Goal: Navigation & Orientation: Find specific page/section

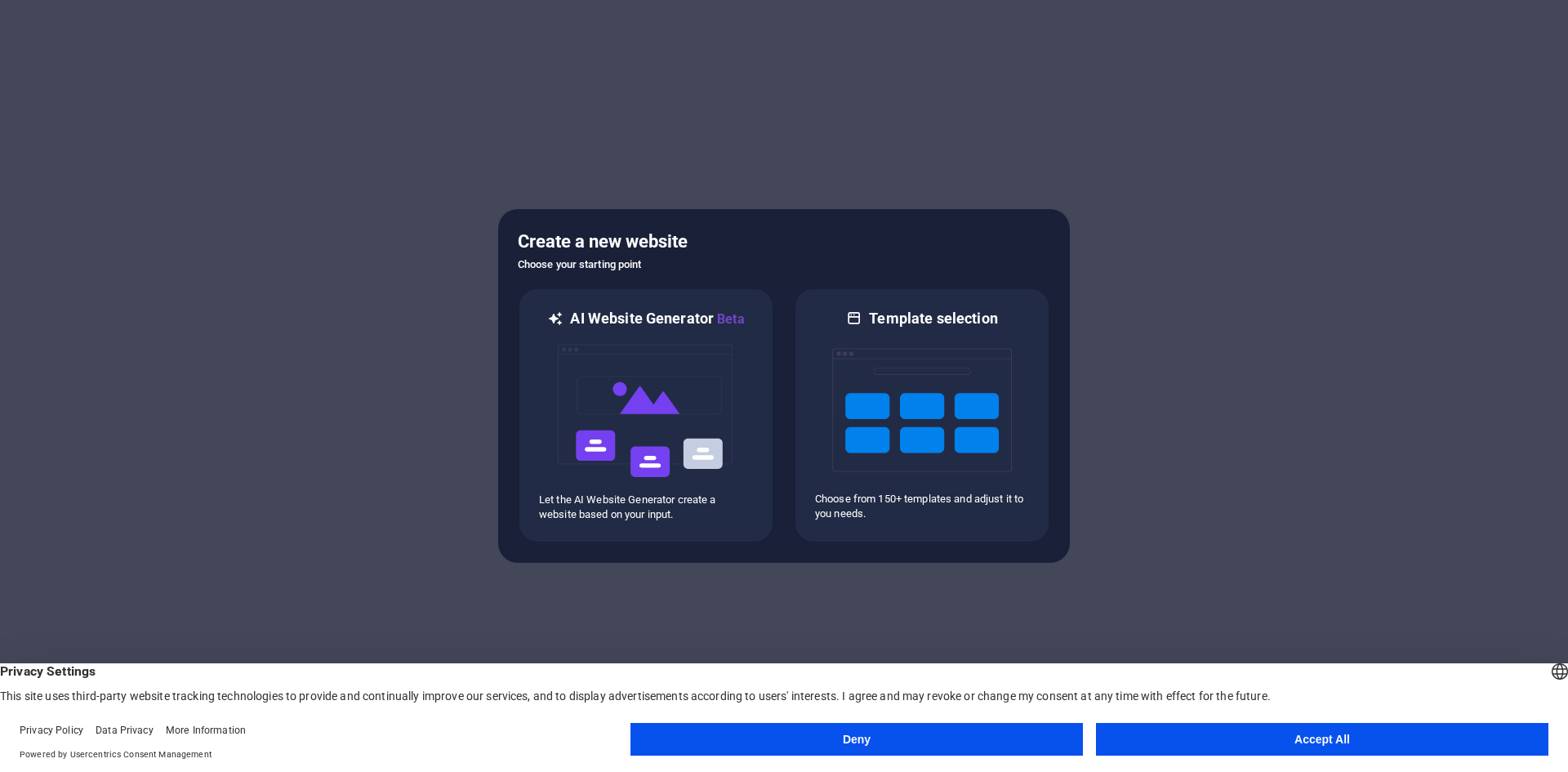
click at [1203, 735] on button "Accept All" at bounding box center [1322, 739] width 452 height 32
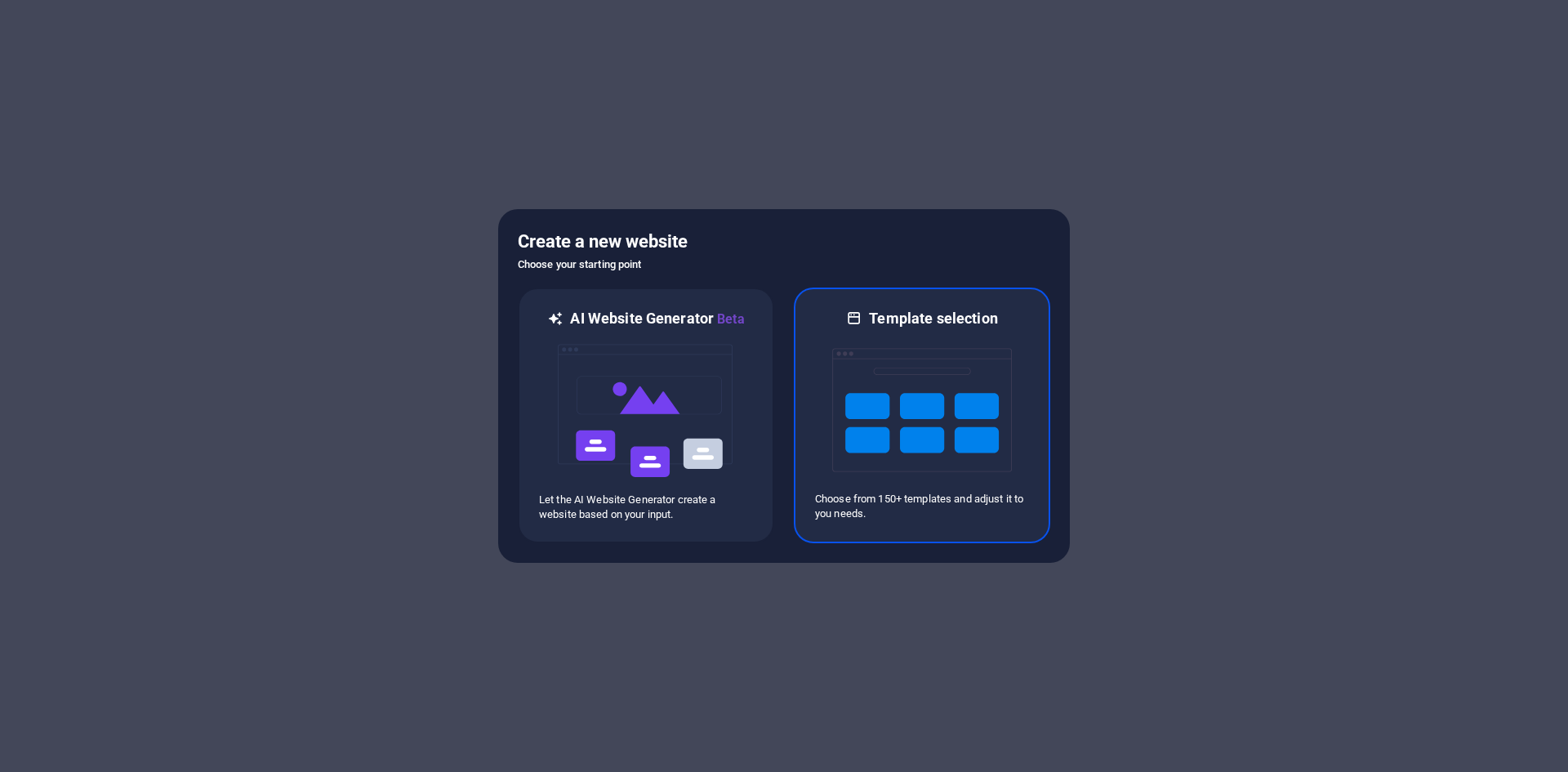
click at [892, 381] on img at bounding box center [922, 410] width 179 height 164
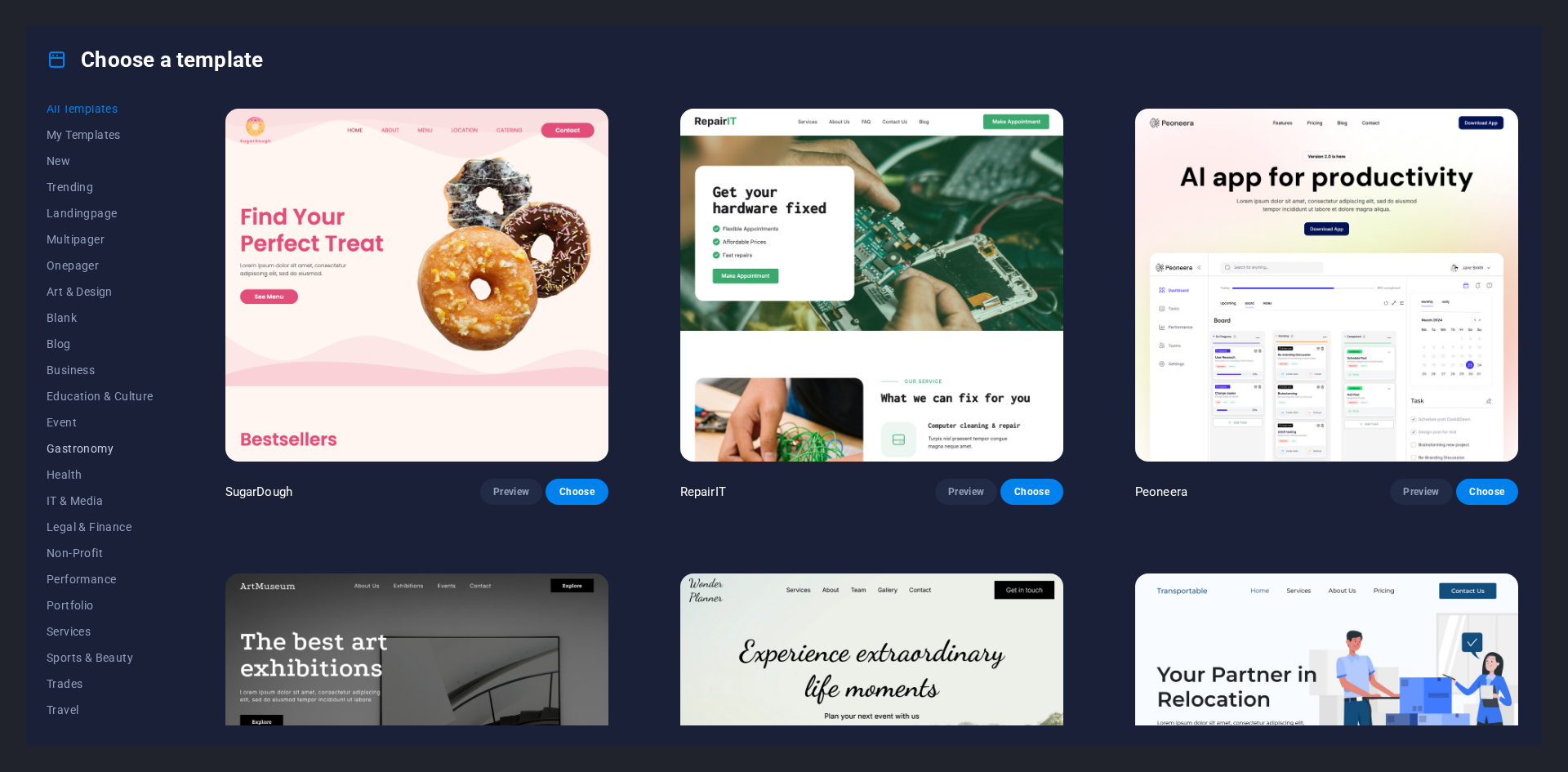
scroll to position [33, 0]
click at [103, 629] on span "Sports & Beauty" at bounding box center [100, 634] width 107 height 13
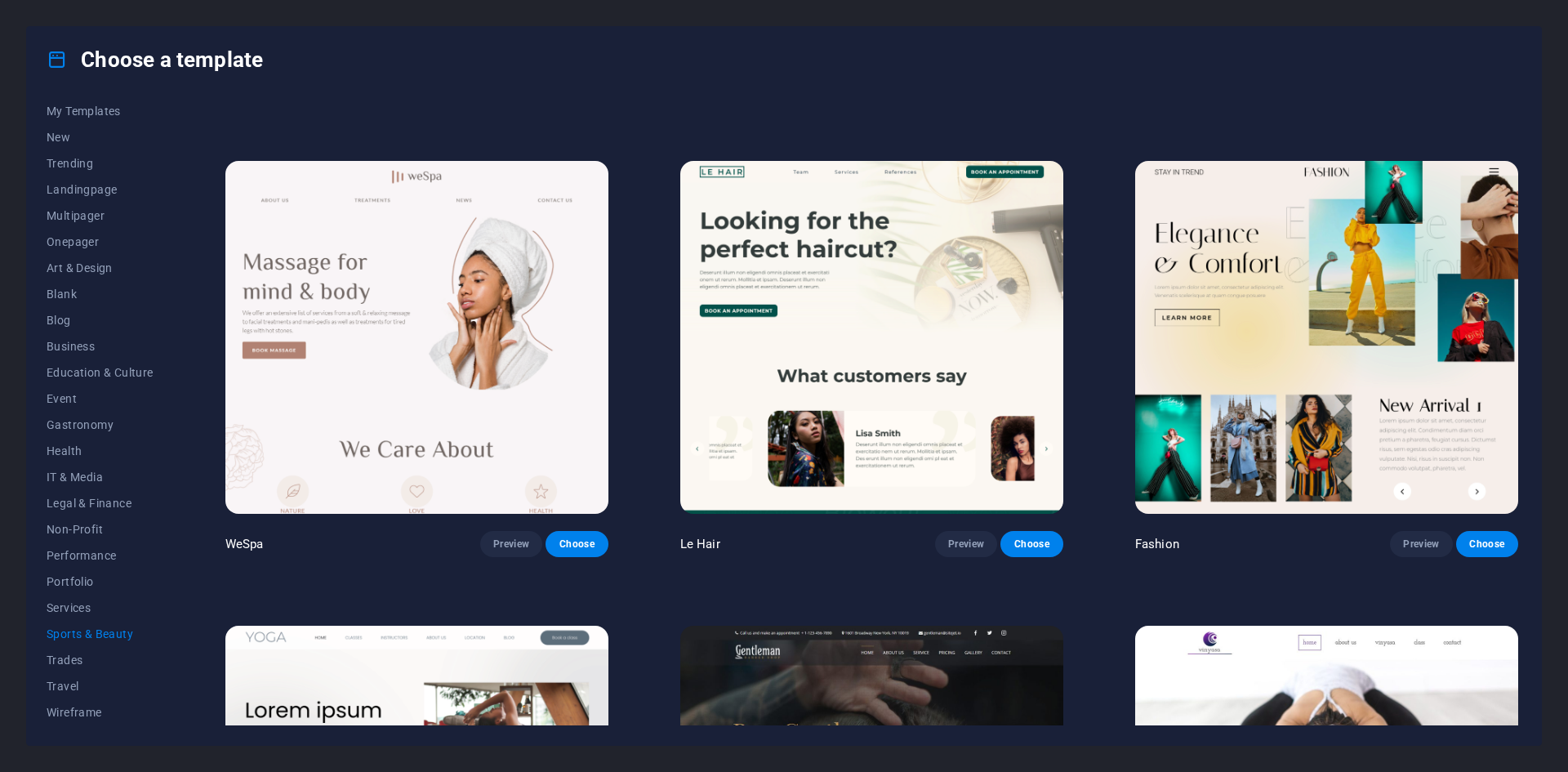
scroll to position [490, 0]
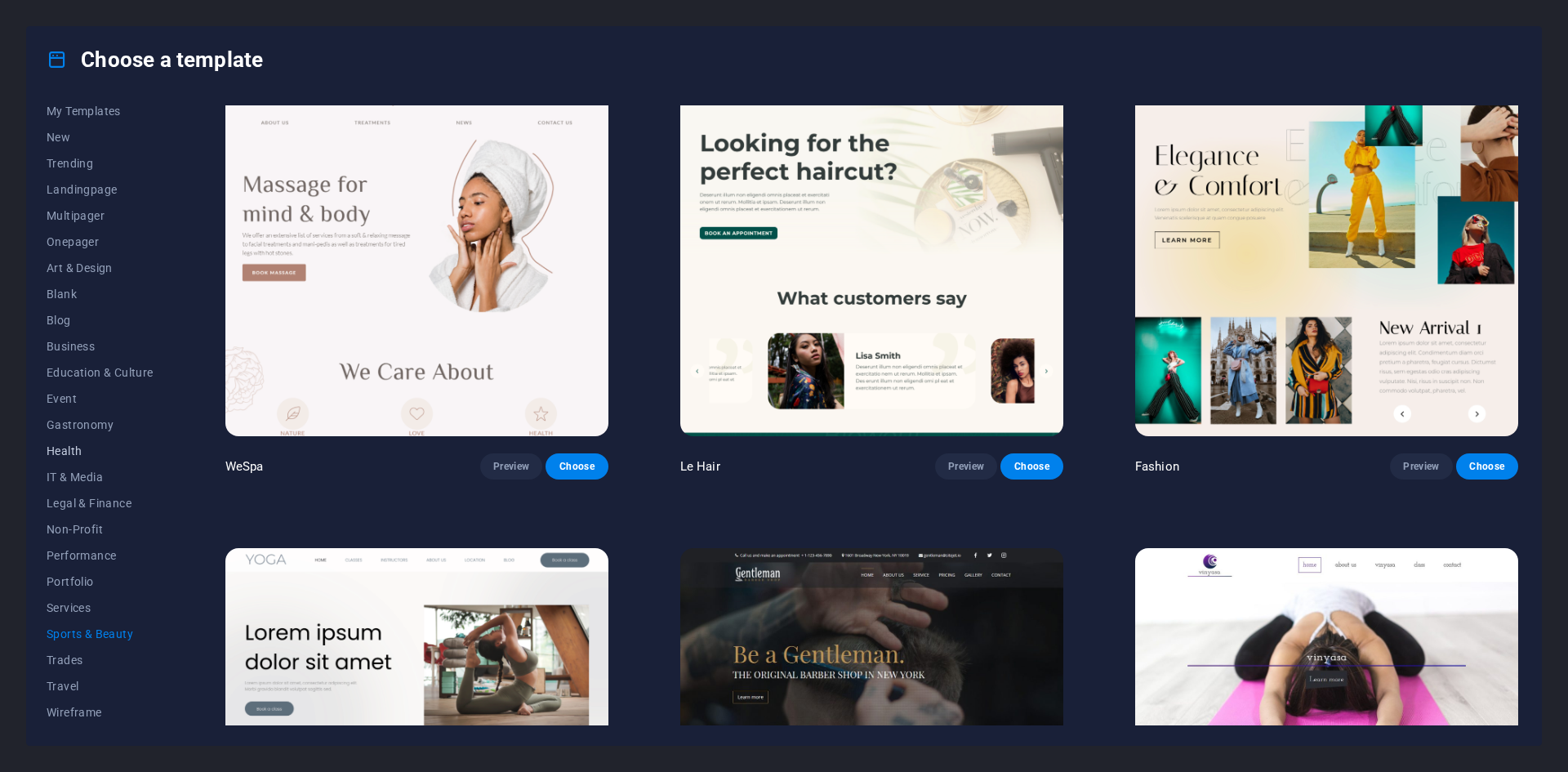
click at [77, 455] on span "Health" at bounding box center [100, 451] width 107 height 13
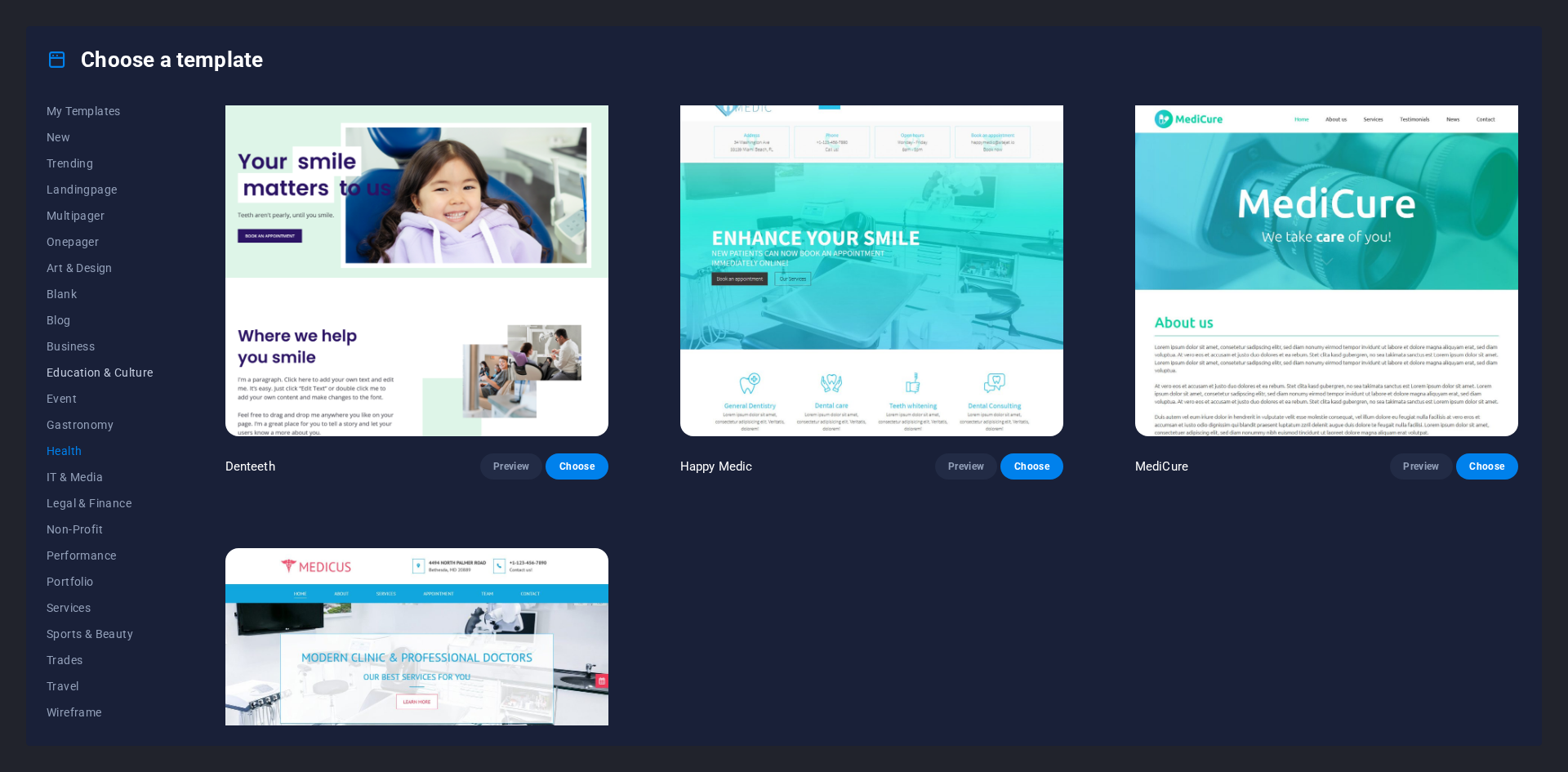
scroll to position [0, 0]
click at [78, 275] on span "Onepager" at bounding box center [100, 275] width 107 height 13
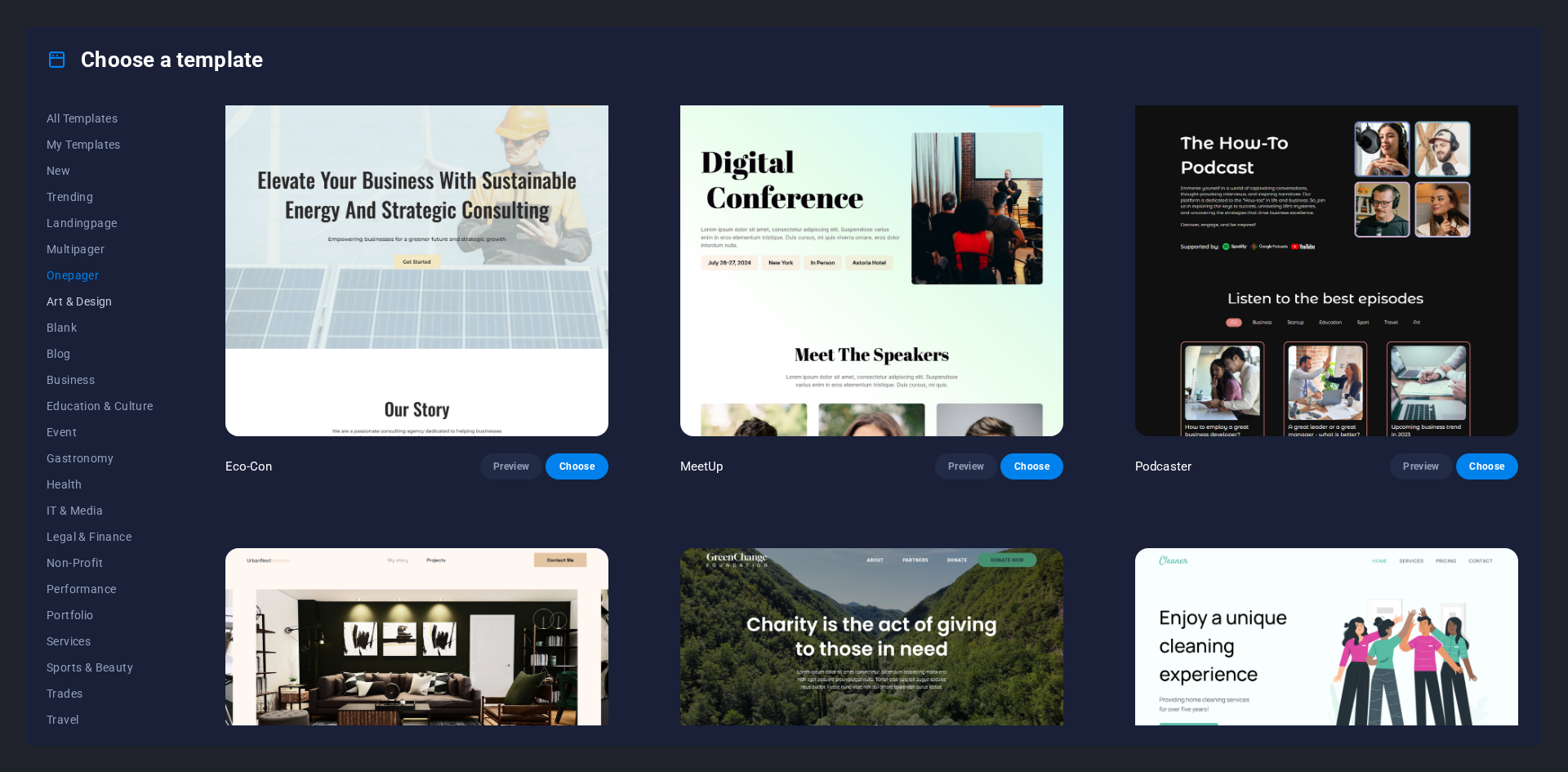
click at [92, 299] on span "Art & Design" at bounding box center [100, 302] width 107 height 13
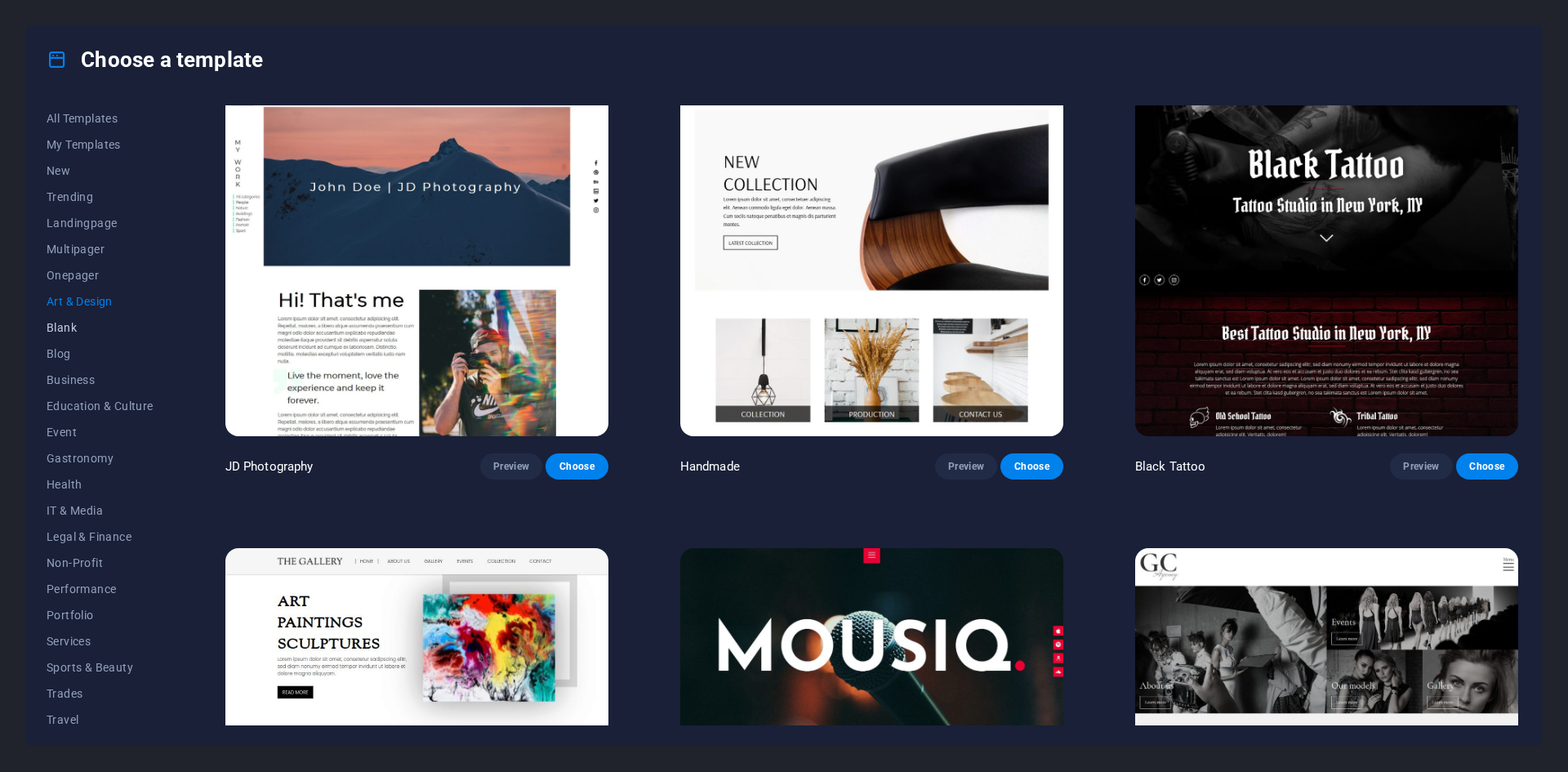
click at [62, 334] on button "Blank" at bounding box center [100, 327] width 107 height 26
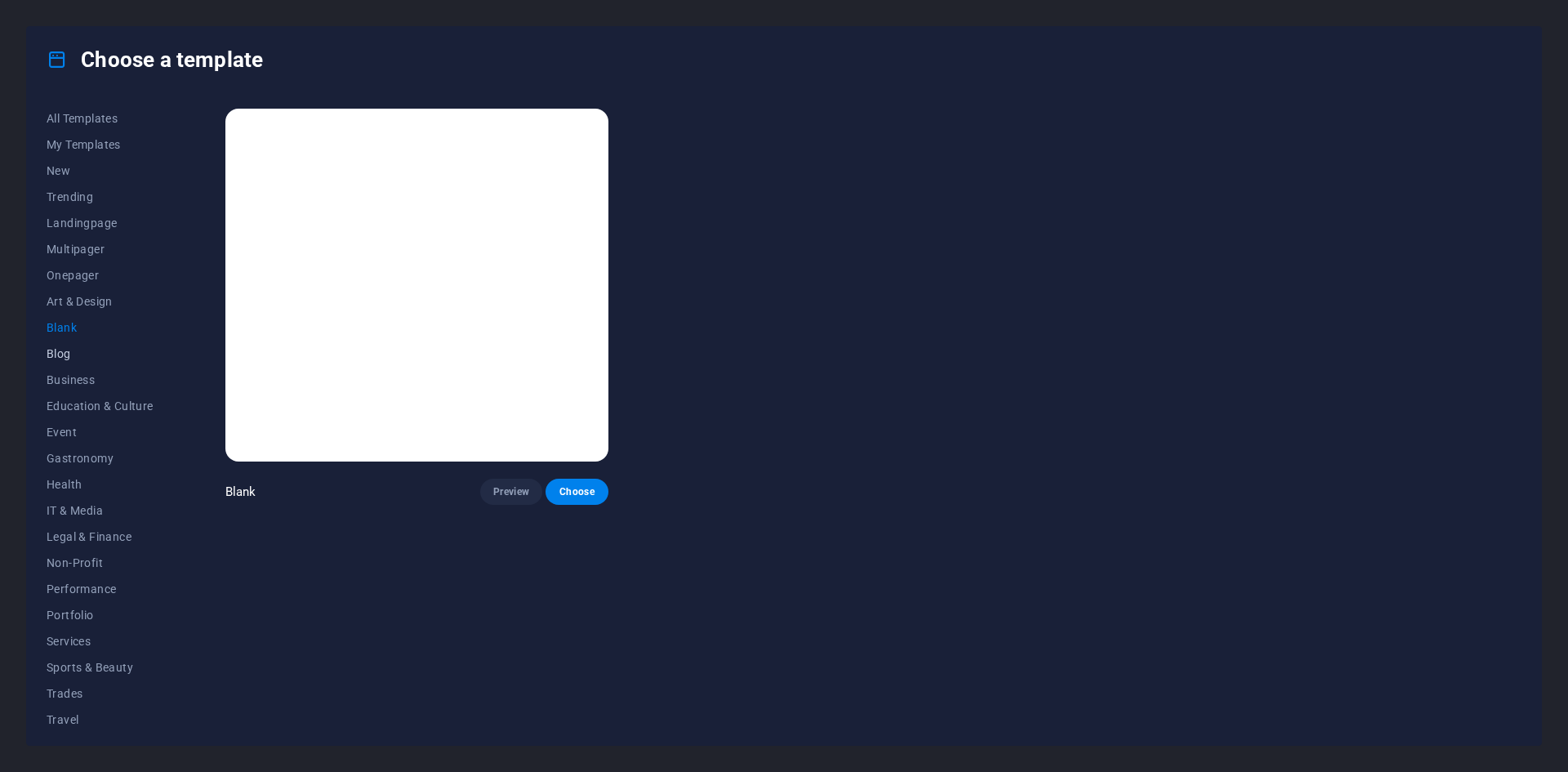
click at [61, 349] on span "Blog" at bounding box center [100, 354] width 107 height 13
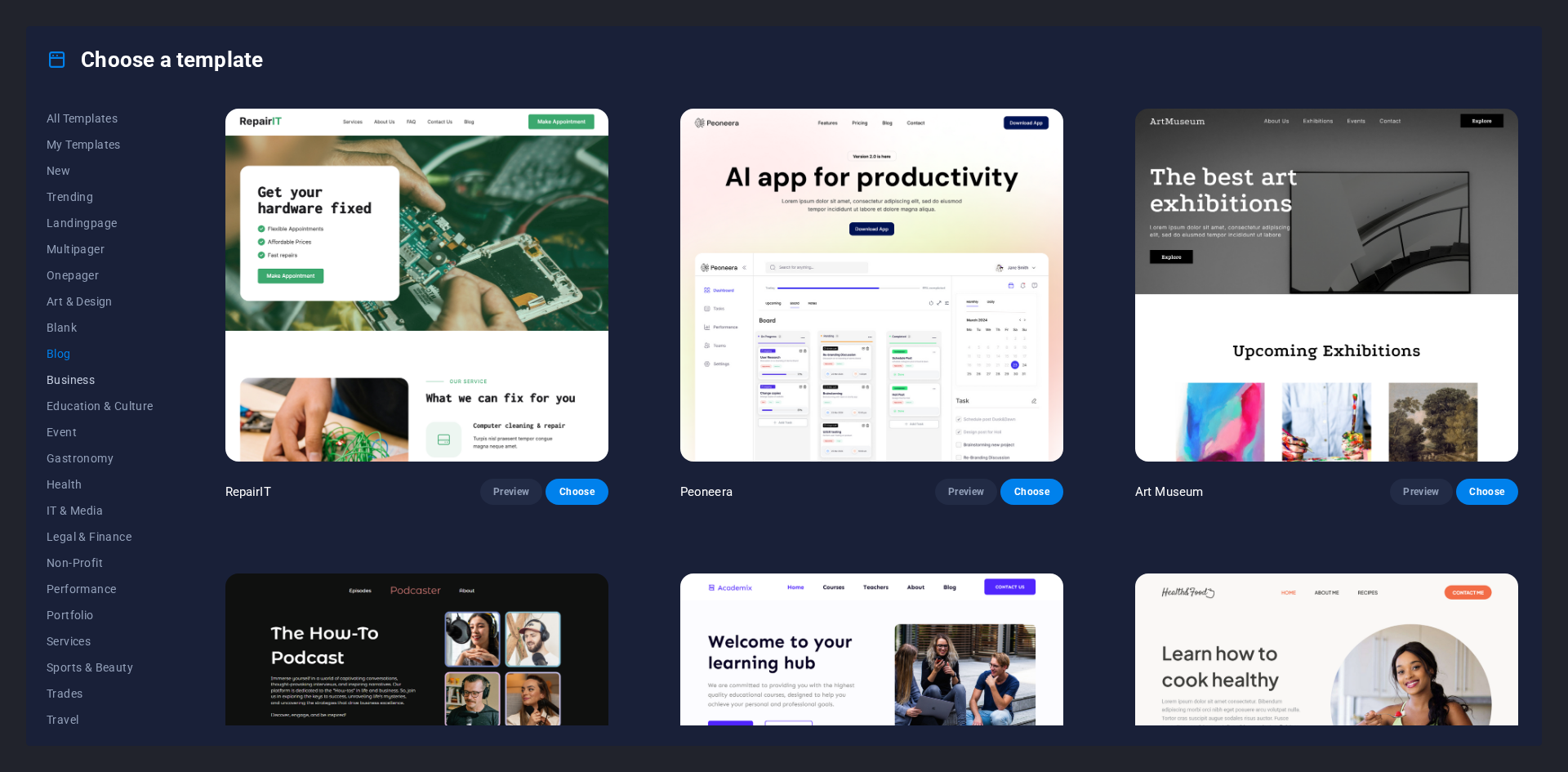
click at [66, 385] on span "Business" at bounding box center [100, 380] width 107 height 13
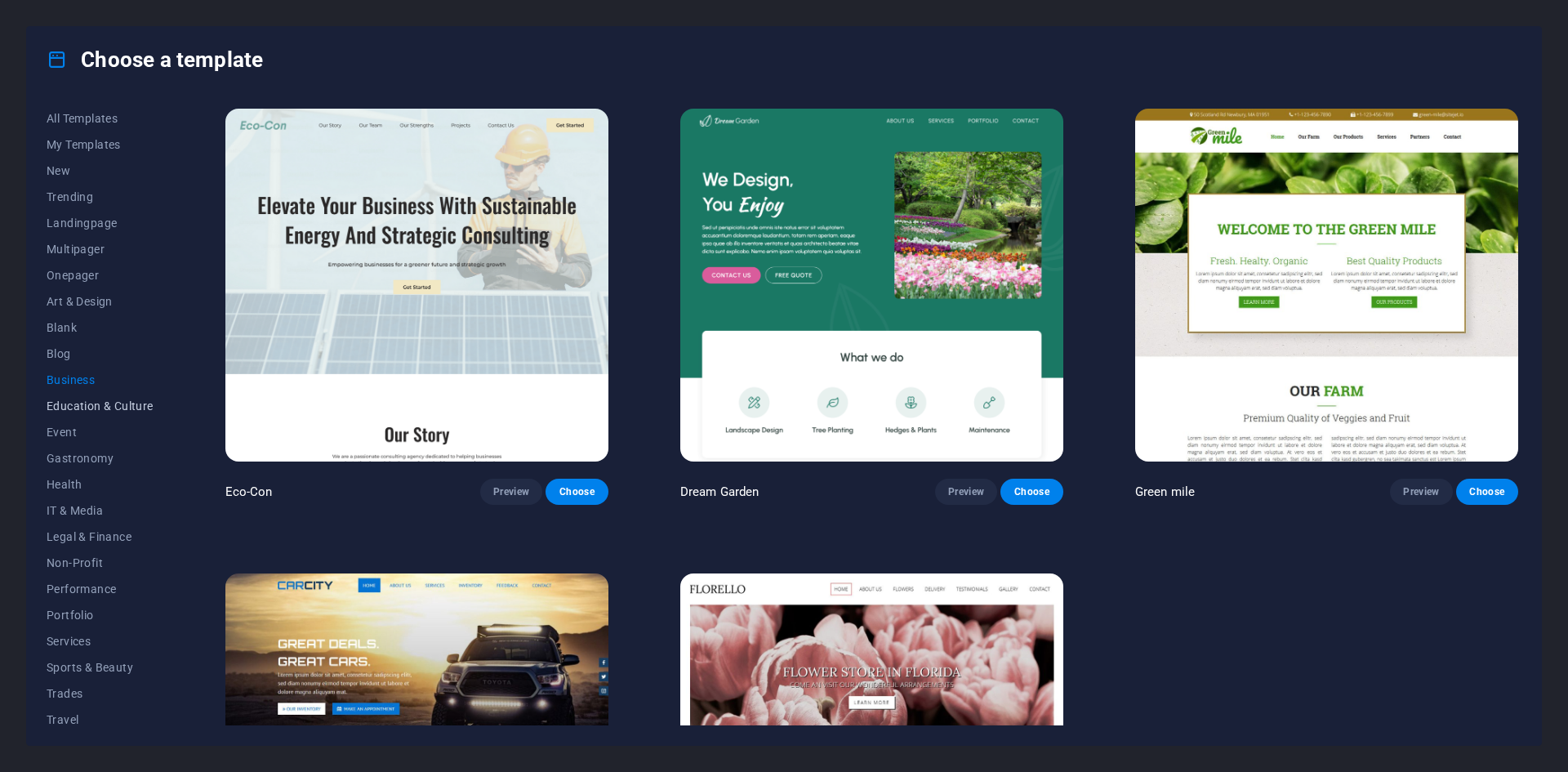
drag, startPoint x: 98, startPoint y: 398, endPoint x: 111, endPoint y: 393, distance: 13.9
click at [105, 396] on button "Education & Culture" at bounding box center [100, 406] width 107 height 26
